Goal: Task Accomplishment & Management: Complete application form

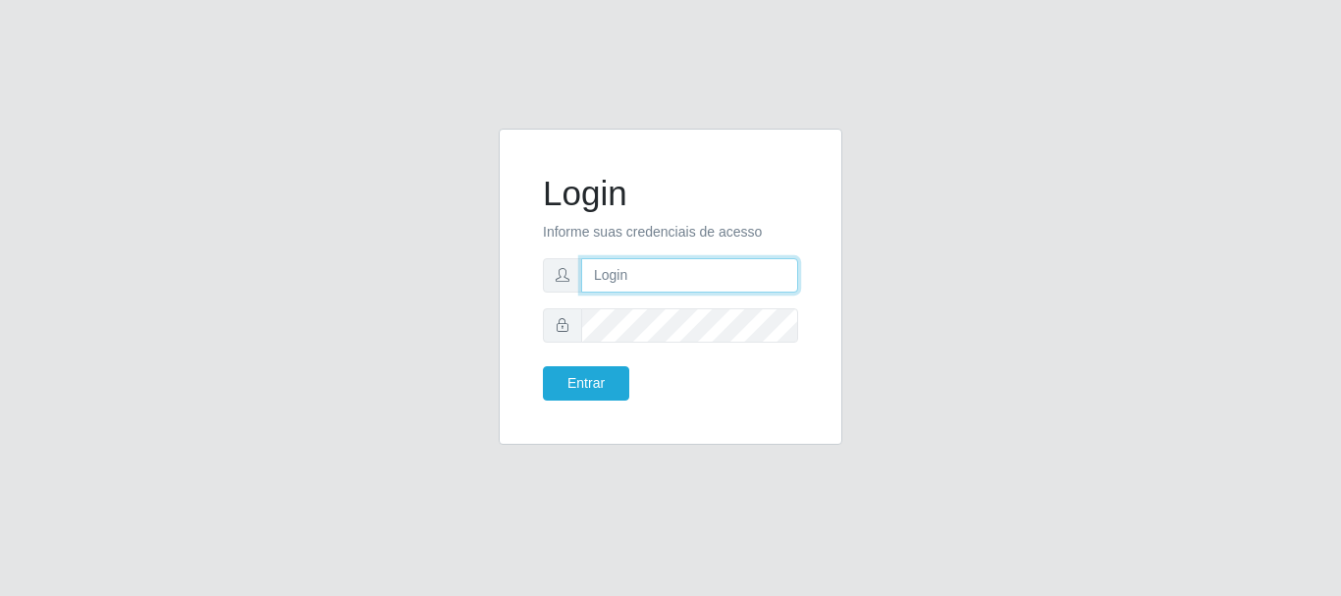
click at [607, 284] on input "text" at bounding box center [689, 275] width 217 height 34
type input "[EMAIL_ADDRESS][DOMAIN_NAME]"
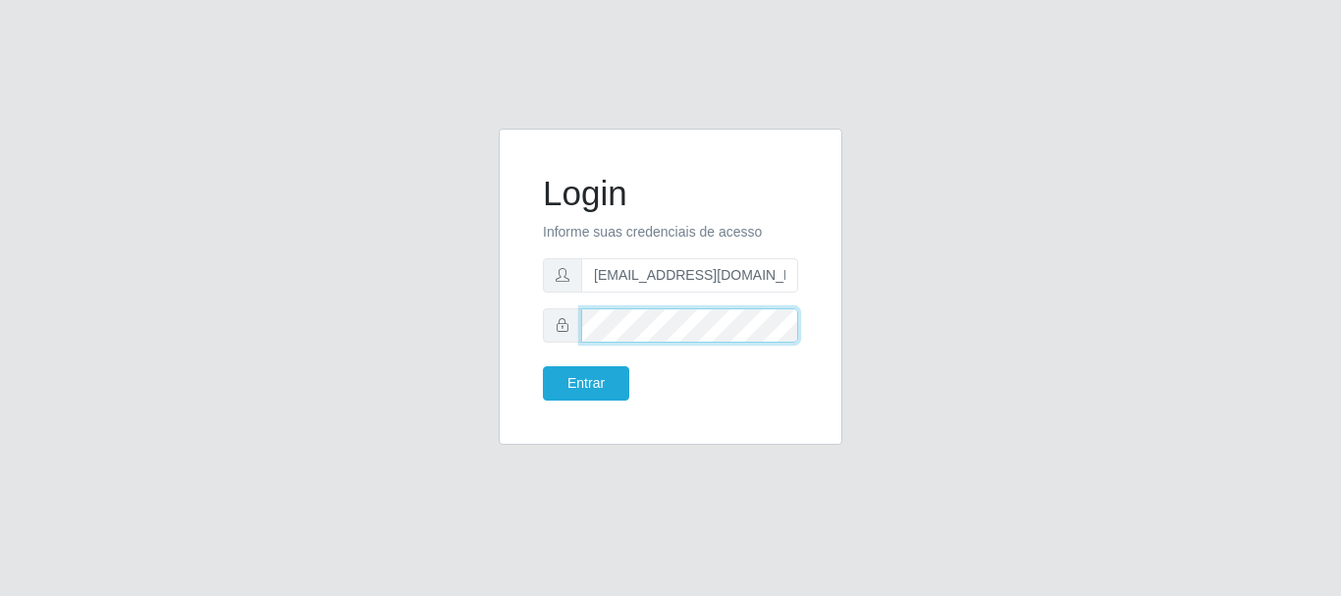
click at [543, 366] on button "Entrar" at bounding box center [586, 383] width 86 height 34
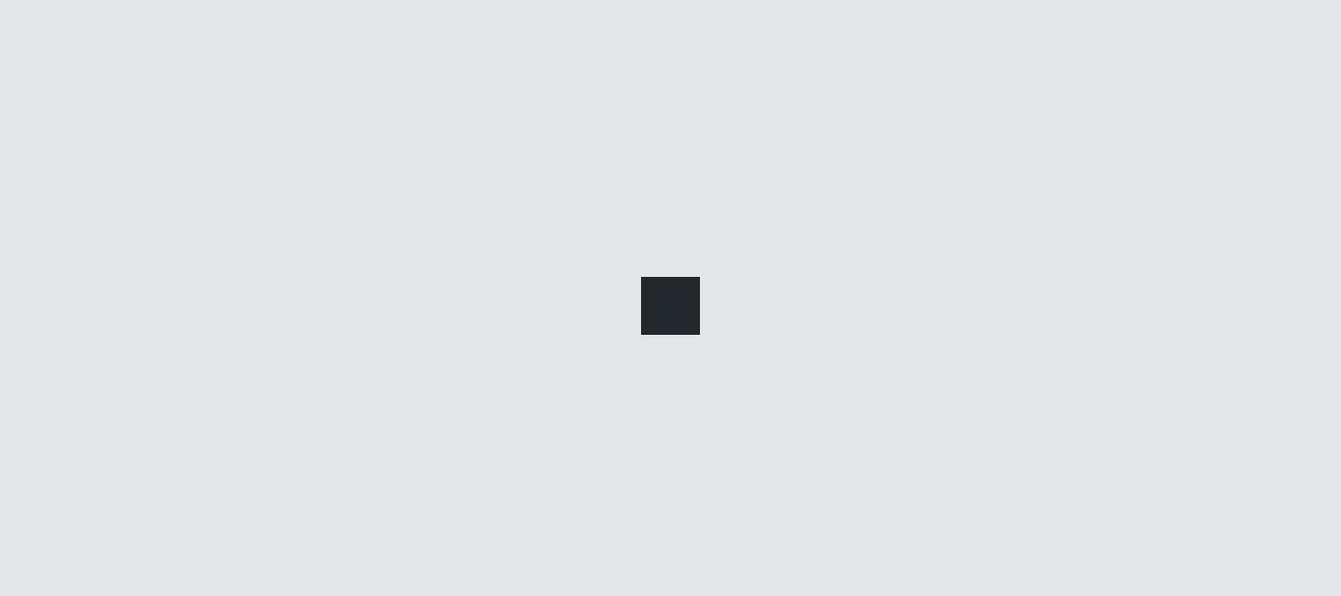
click at [610, 377] on div at bounding box center [670, 298] width 1341 height 596
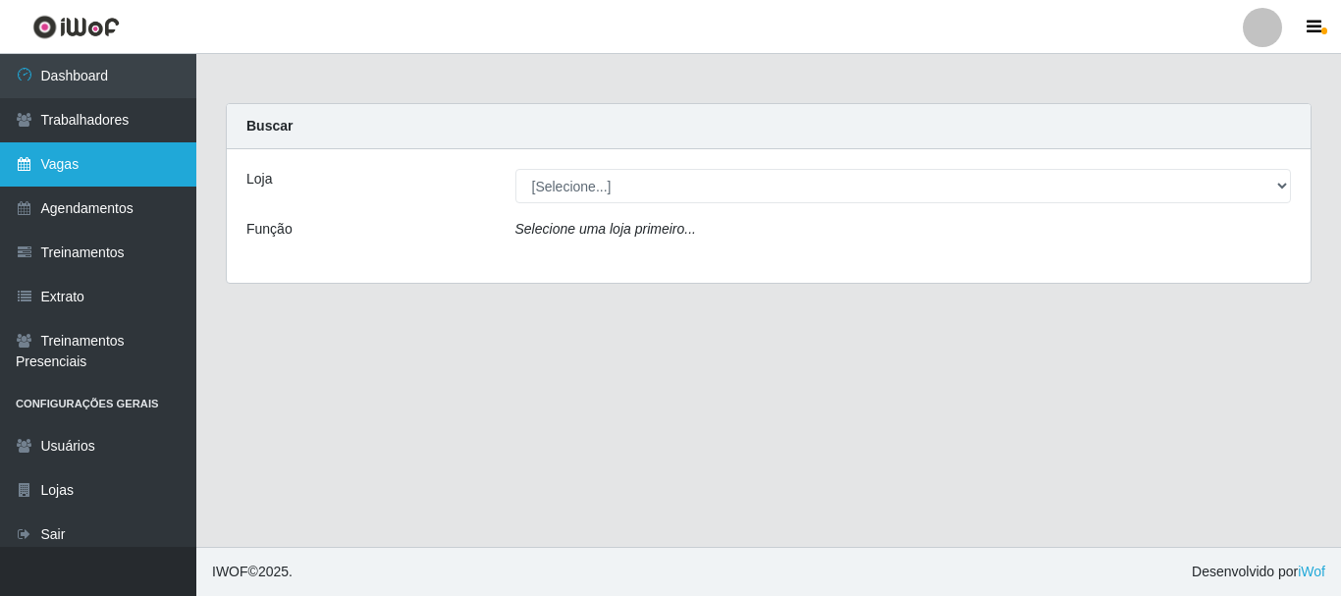
click at [97, 179] on link "Vagas" at bounding box center [98, 164] width 196 height 44
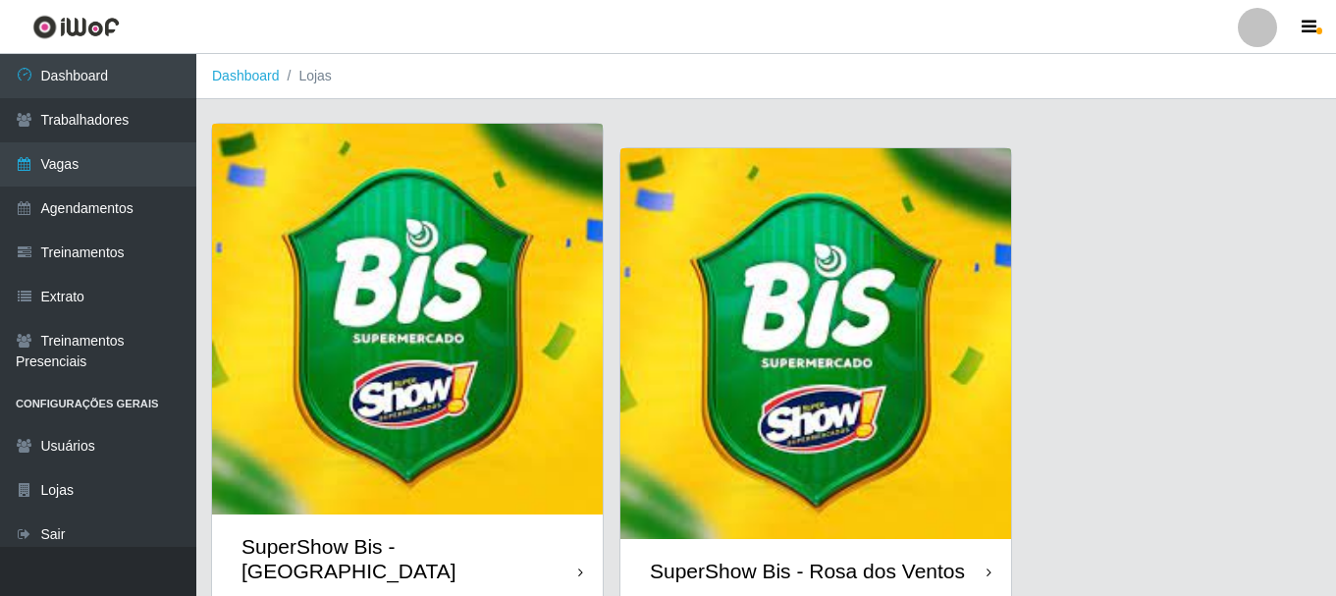
click at [854, 277] on img at bounding box center [815, 343] width 391 height 391
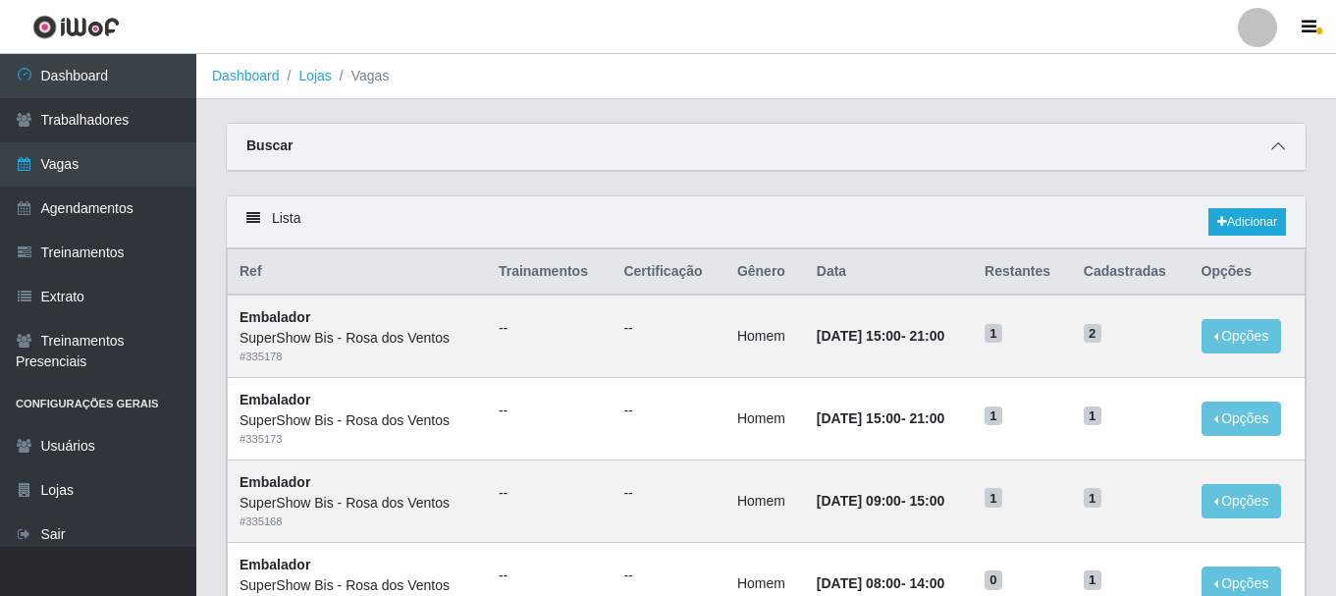
click at [1275, 147] on icon at bounding box center [1278, 146] width 14 height 14
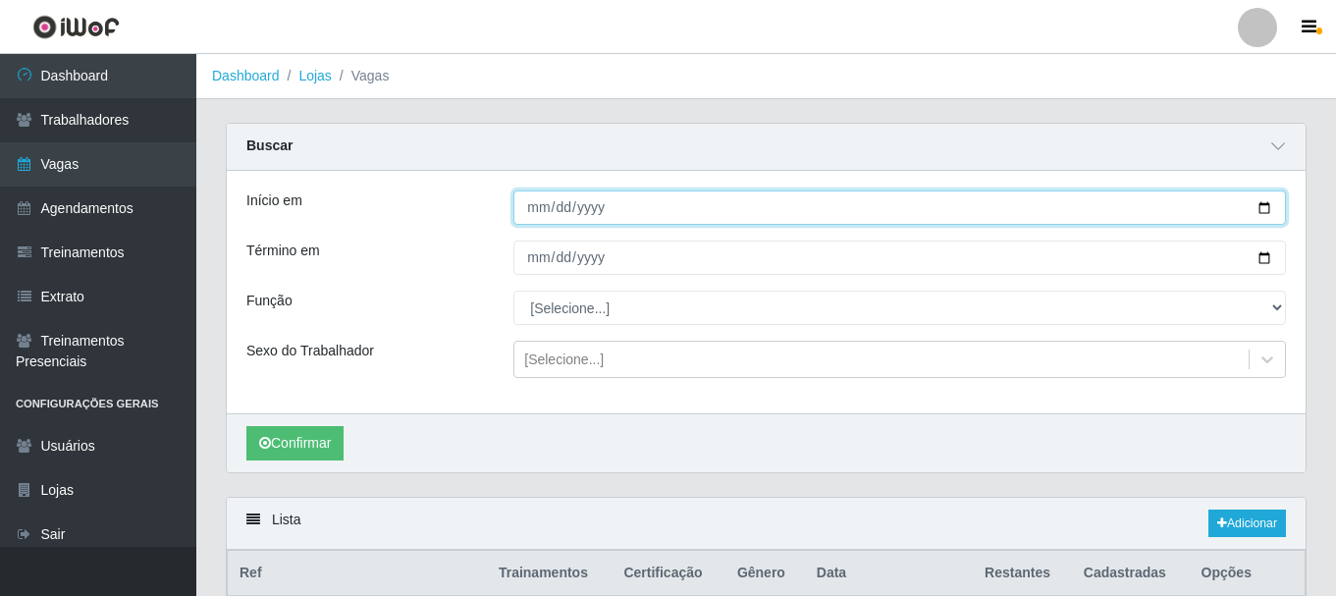
click at [537, 211] on input "Início em" at bounding box center [899, 207] width 772 height 34
type input "[DATE]"
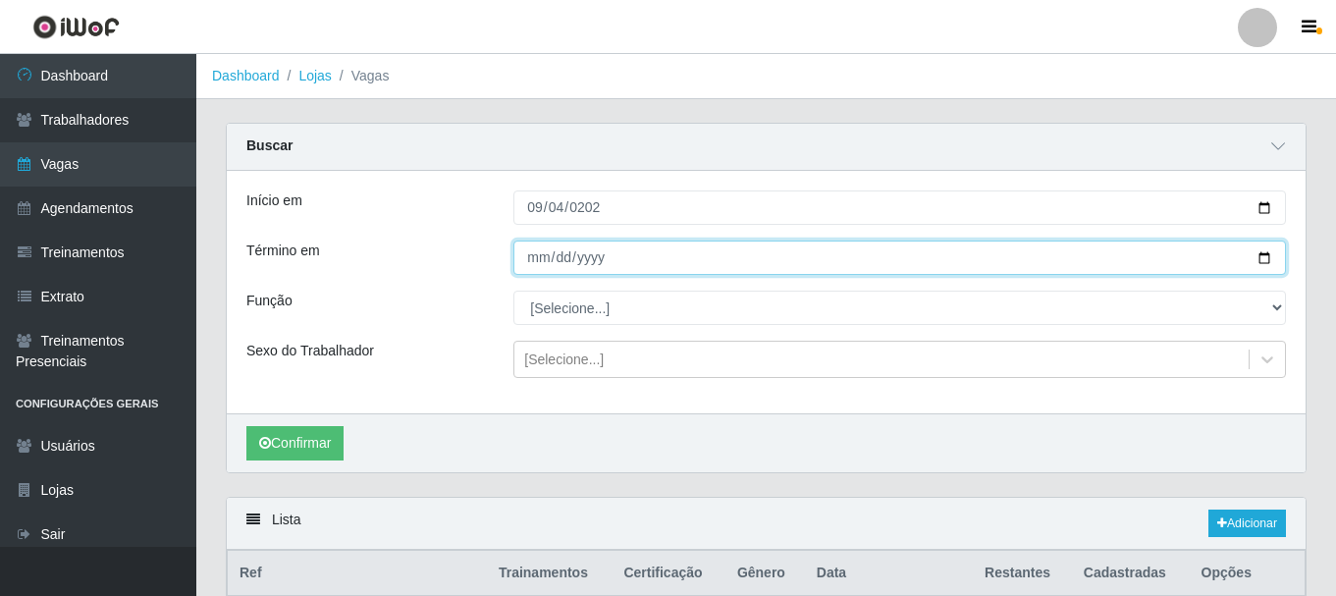
click at [531, 266] on input "Término em" at bounding box center [899, 257] width 772 height 34
type input "[DATE]"
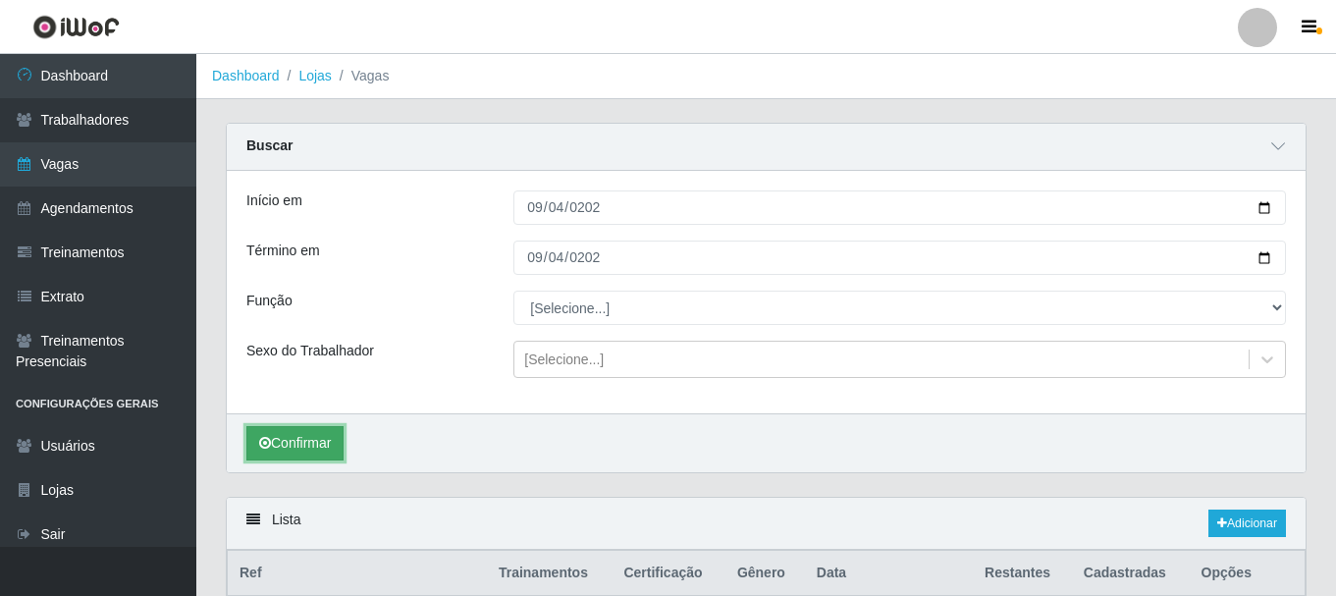
click at [314, 454] on button "Confirmar" at bounding box center [294, 443] width 97 height 34
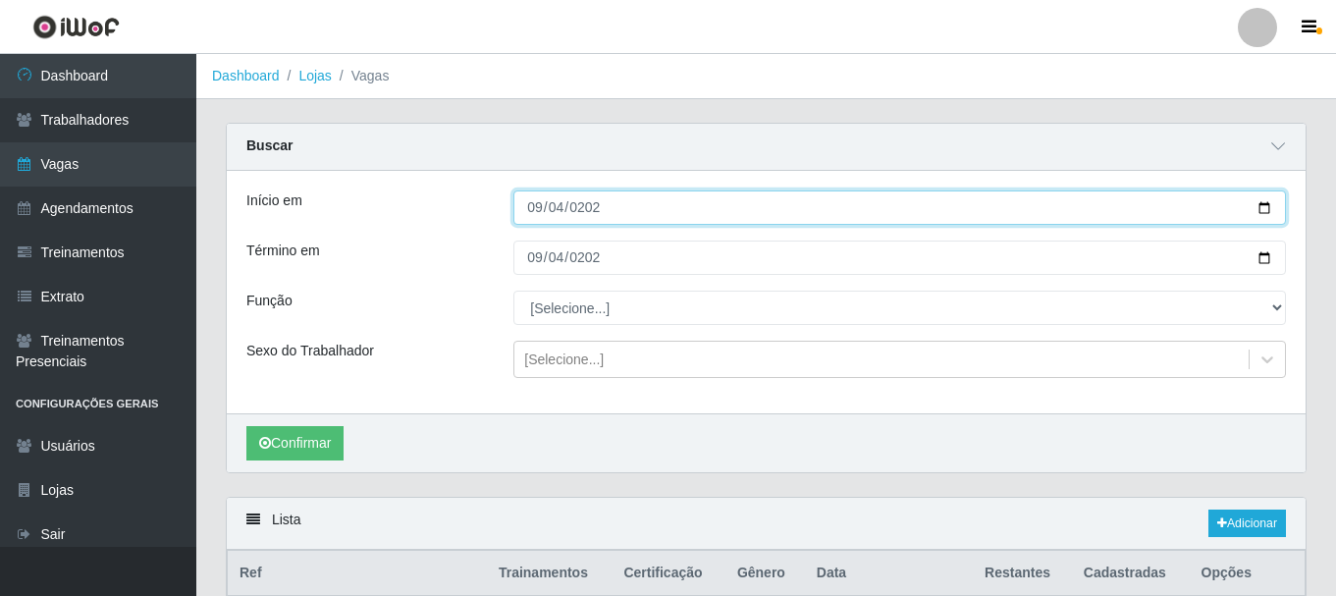
click at [539, 223] on input "[DATE]" at bounding box center [899, 207] width 772 height 34
type input "[DATE]"
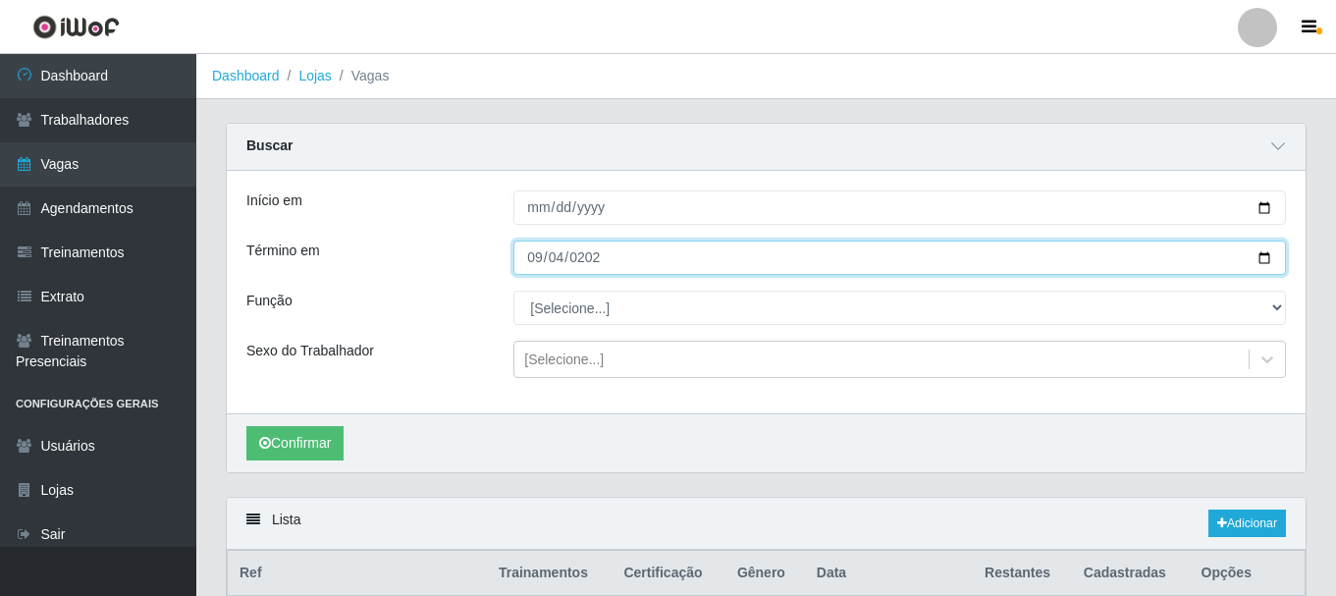
click at [544, 264] on input "[DATE]" at bounding box center [899, 257] width 772 height 34
type input "[DATE]"
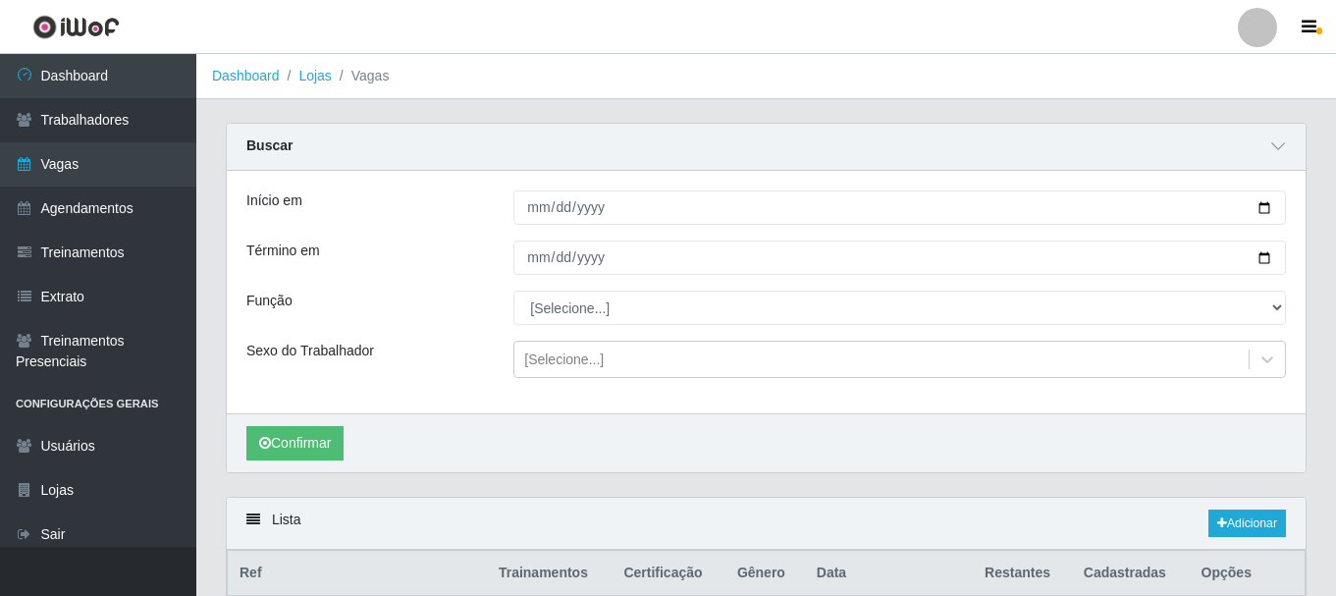
click at [477, 279] on div "Início em [DATE] Término em [DATE] Função [Selecione...] ASG ASG + ASG ++ Auxil…" at bounding box center [766, 292] width 1079 height 242
click at [332, 448] on button "Confirmar" at bounding box center [294, 443] width 97 height 34
